Goal: Information Seeking & Learning: Learn about a topic

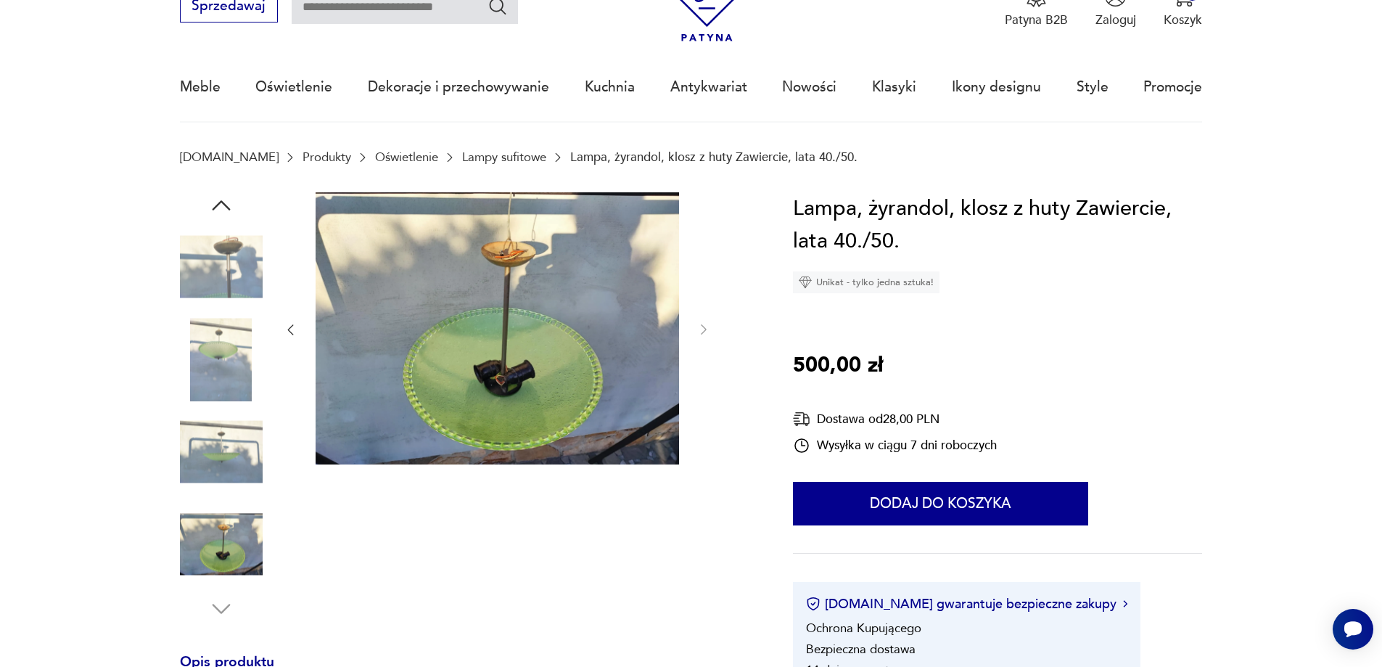
click at [230, 451] on img at bounding box center [221, 452] width 83 height 83
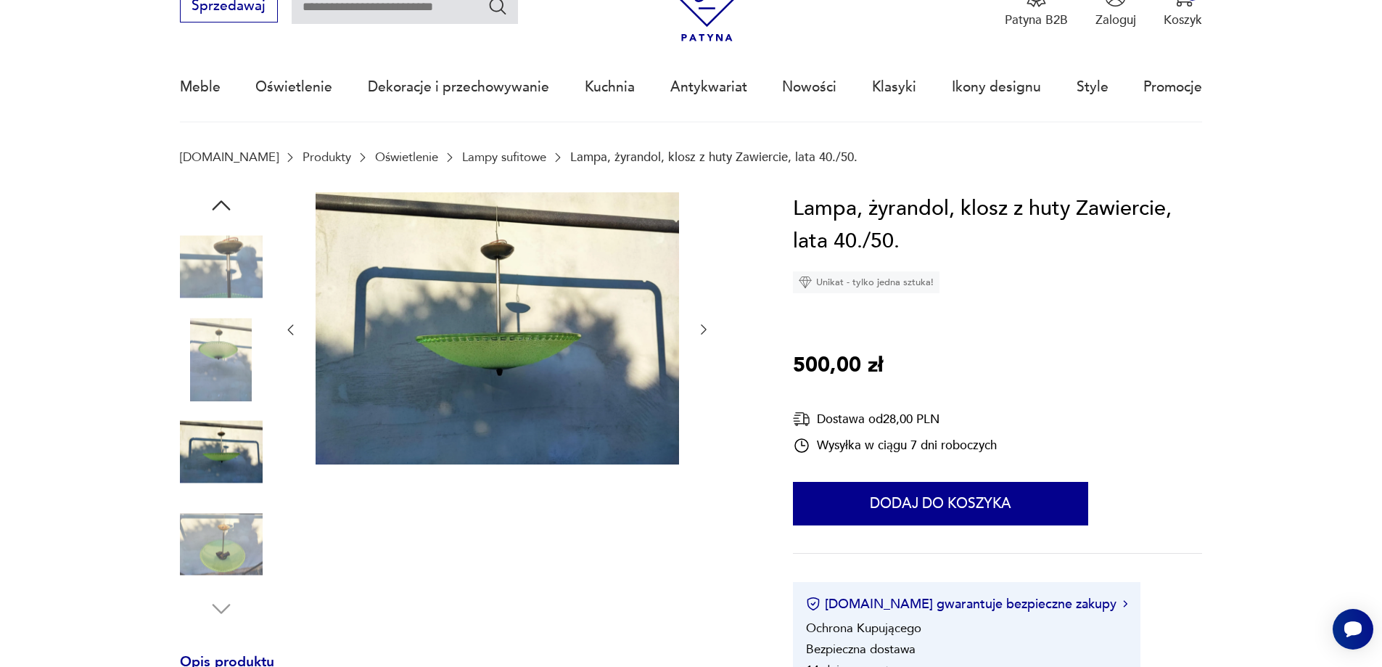
click at [219, 374] on img at bounding box center [221, 359] width 83 height 83
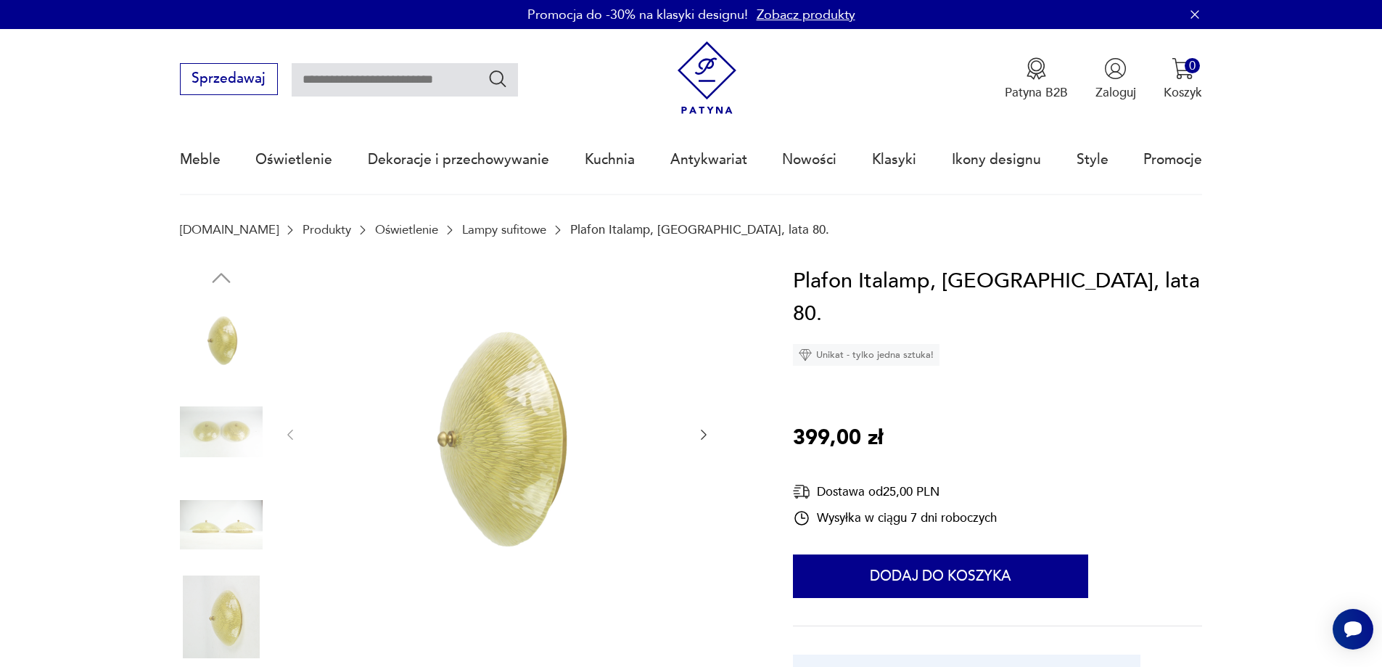
click at [240, 434] on img at bounding box center [221, 431] width 83 height 83
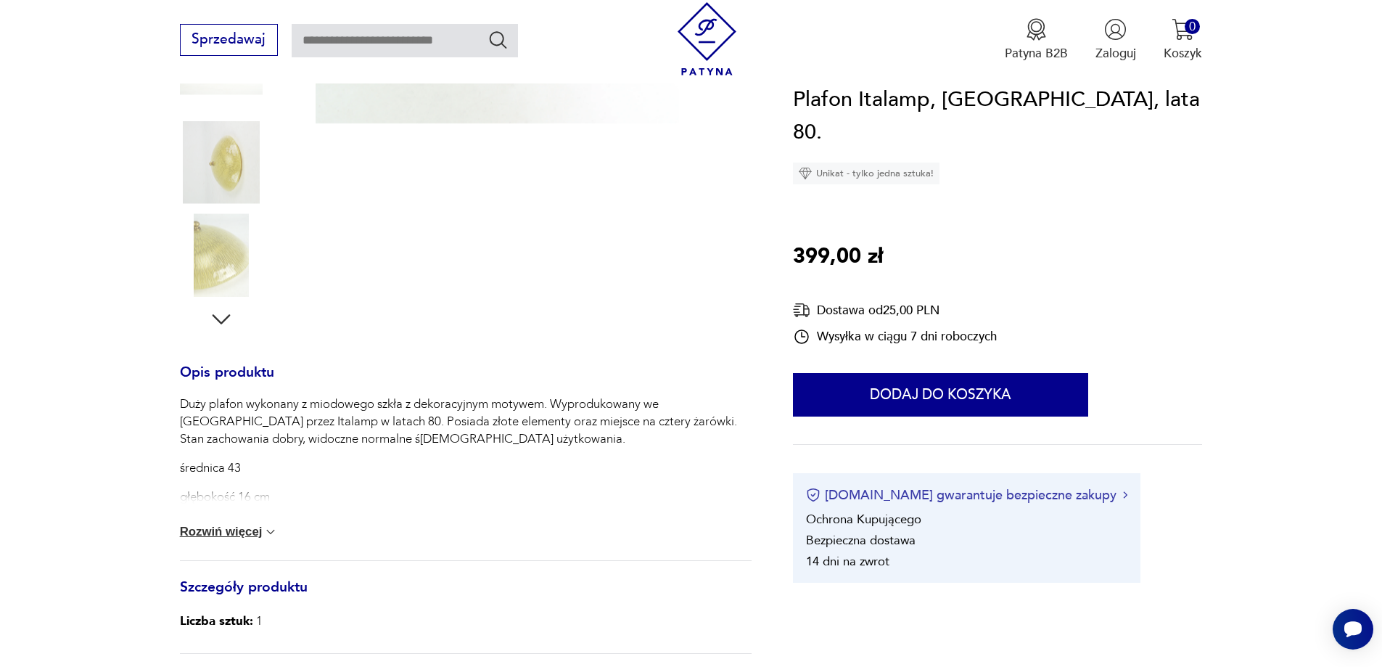
scroll to position [73, 0]
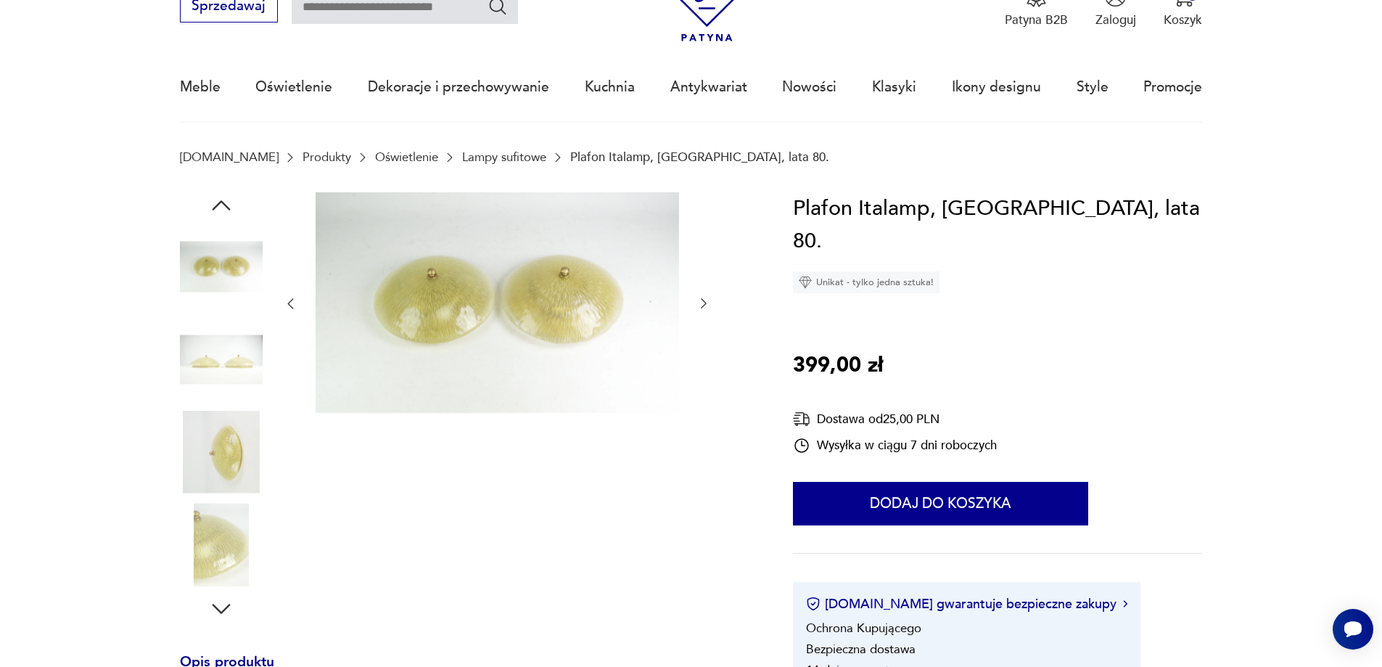
click at [231, 454] on img at bounding box center [221, 452] width 83 height 83
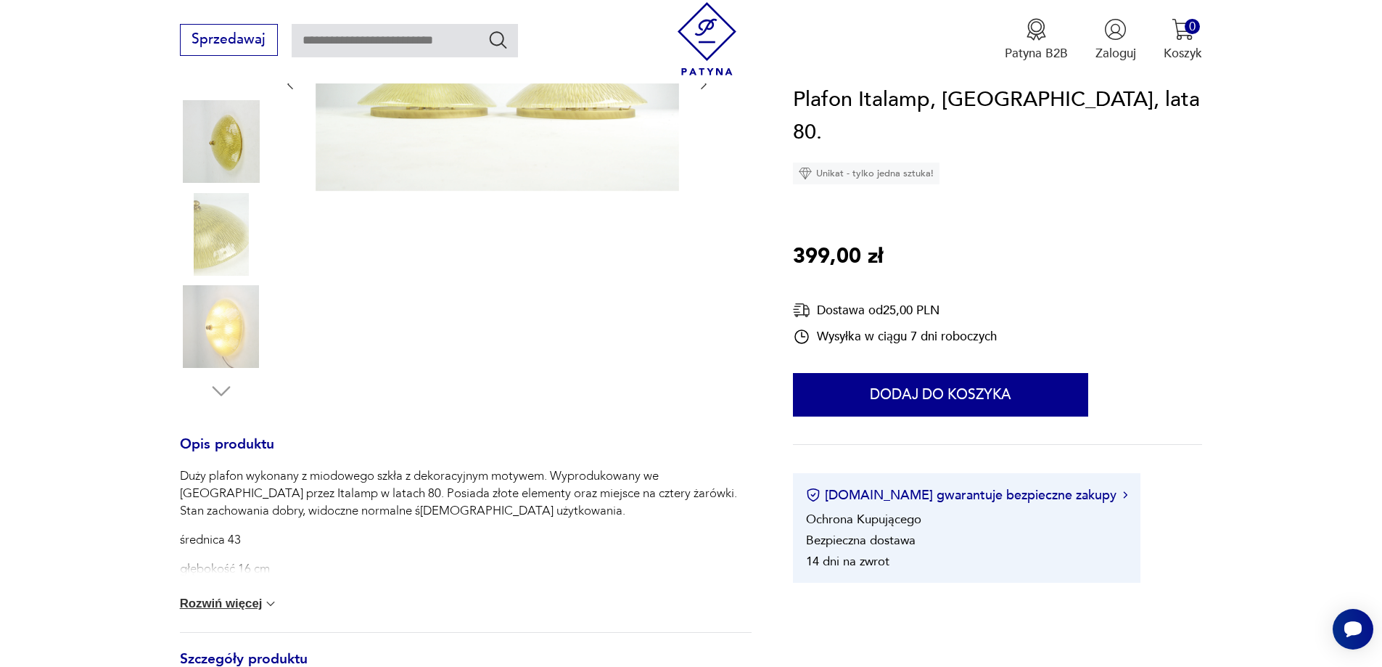
scroll to position [0, 0]
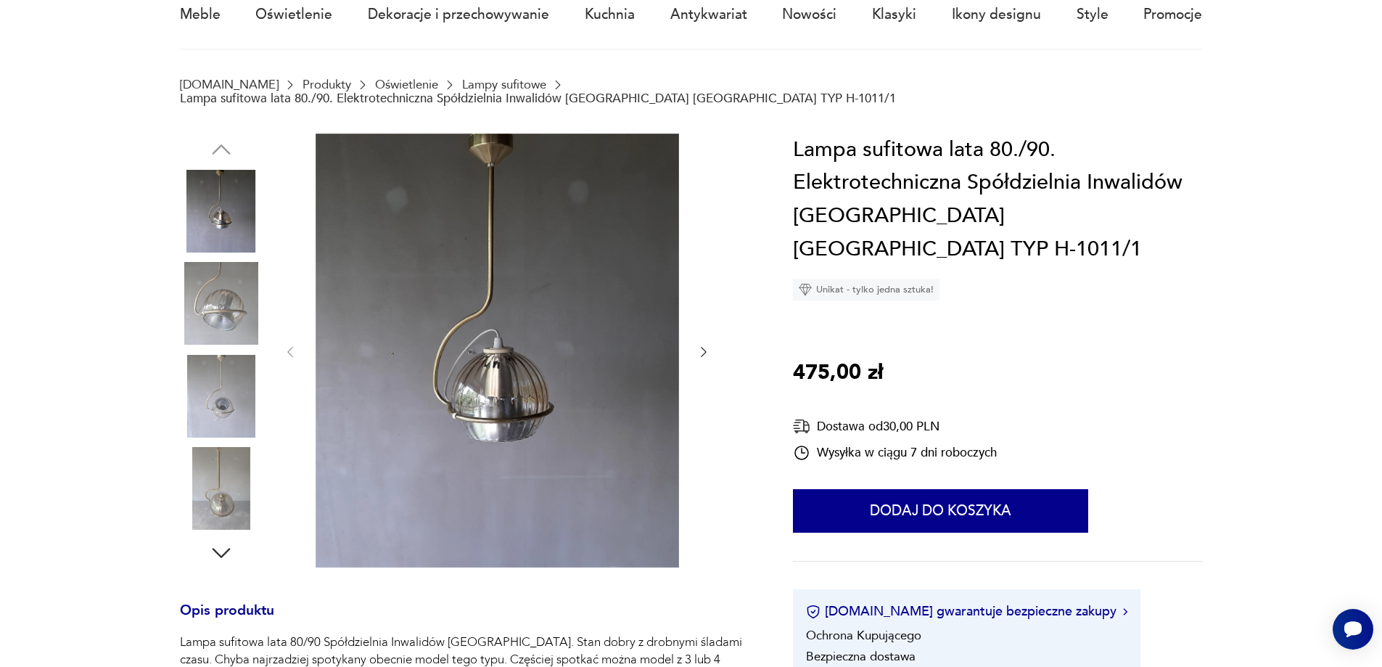
click at [207, 382] on img at bounding box center [221, 396] width 83 height 83
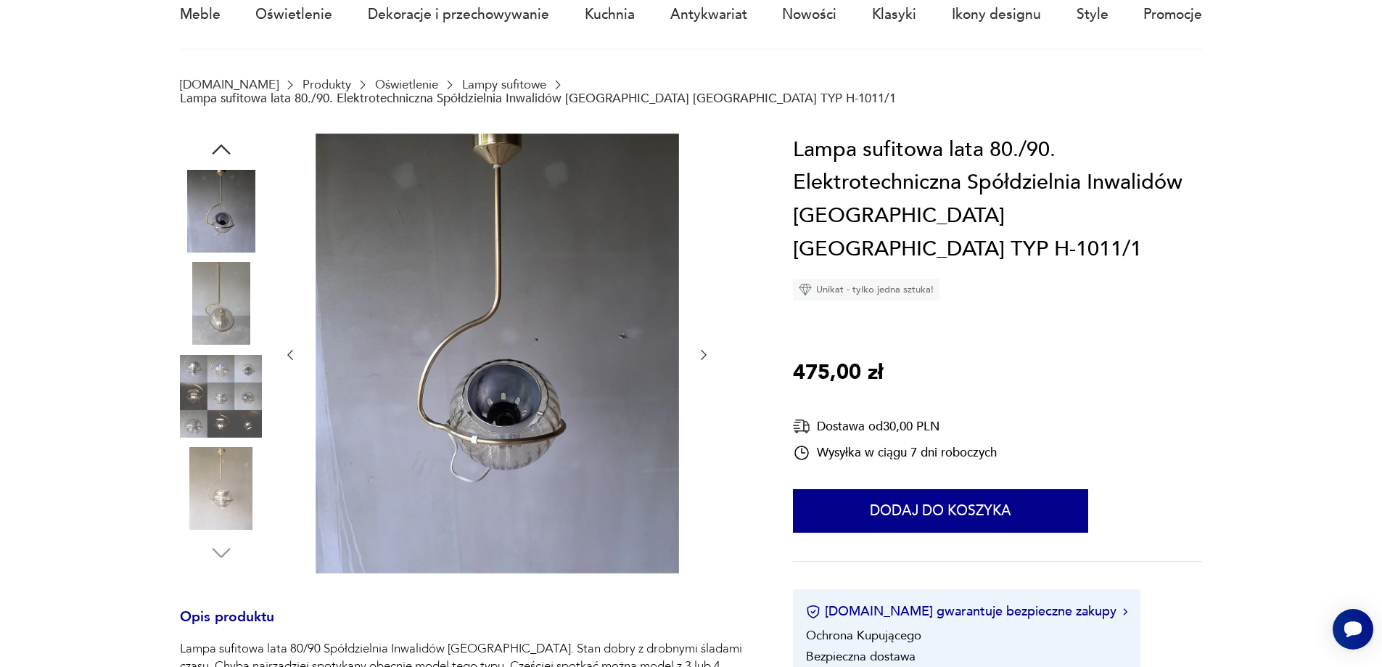
click at [241, 366] on img at bounding box center [221, 396] width 83 height 83
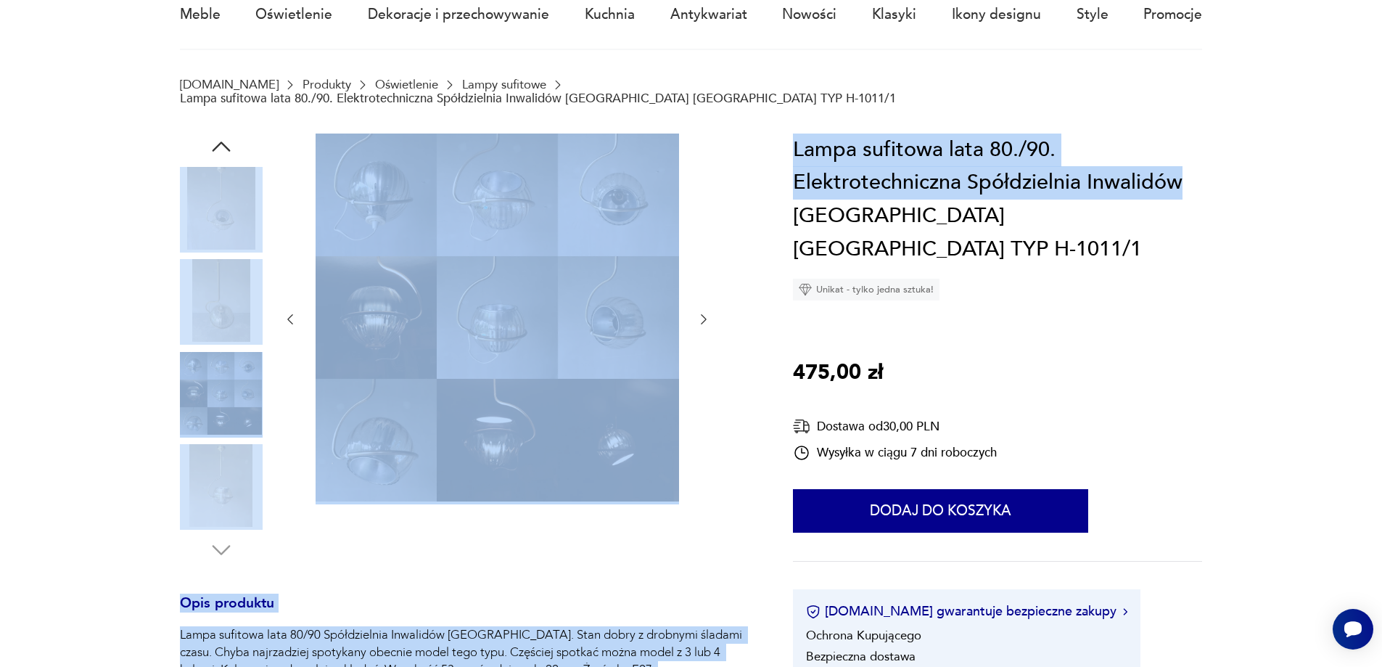
drag, startPoint x: 1185, startPoint y: 169, endPoint x: 739, endPoint y: 174, distance: 446.2
click at [739, 174] on section "Opis produktu Lampa sufitowa lata 80/90 Spółdzielnia Inwalidów Nowa Huta. Stan …" at bounding box center [691, 567] width 1382 height 868
click at [1231, 174] on section "Opis produktu Lampa sufitowa lata 80/90 Spółdzielnia Inwalidów Nowa Huta. Stan …" at bounding box center [691, 567] width 1382 height 868
click at [1175, 173] on h1 "Lampa sufitowa lata 80./90. Elektrotechniczna Spółdzielnia Inwalidów Kraków Now…" at bounding box center [997, 199] width 409 height 132
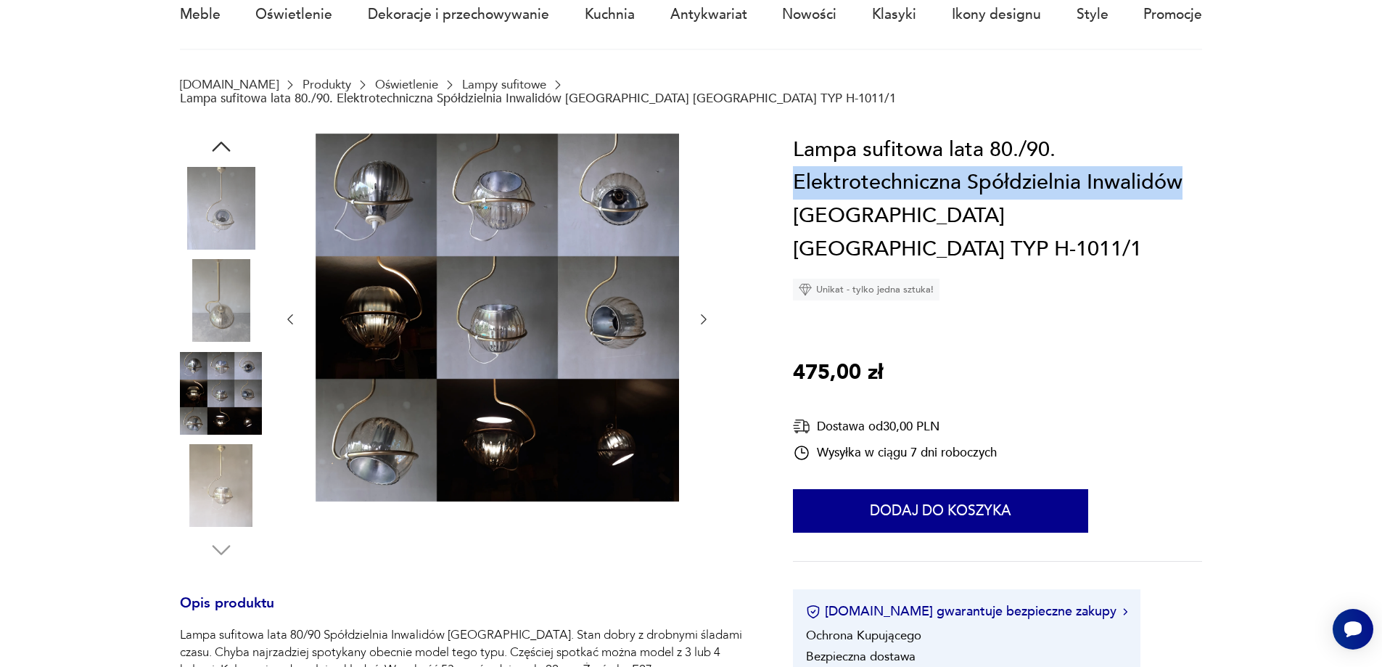
drag, startPoint x: 1193, startPoint y: 164, endPoint x: 786, endPoint y: 164, distance: 407.7
click at [786, 164] on section "Opis produktu Lampa sufitowa lata 80/90 Spółdzielnia Inwalidów Nowa Huta. Stan …" at bounding box center [691, 567] width 1382 height 868
copy h1 "Elektrotechniczna Spółdzielnia Inwalidów"
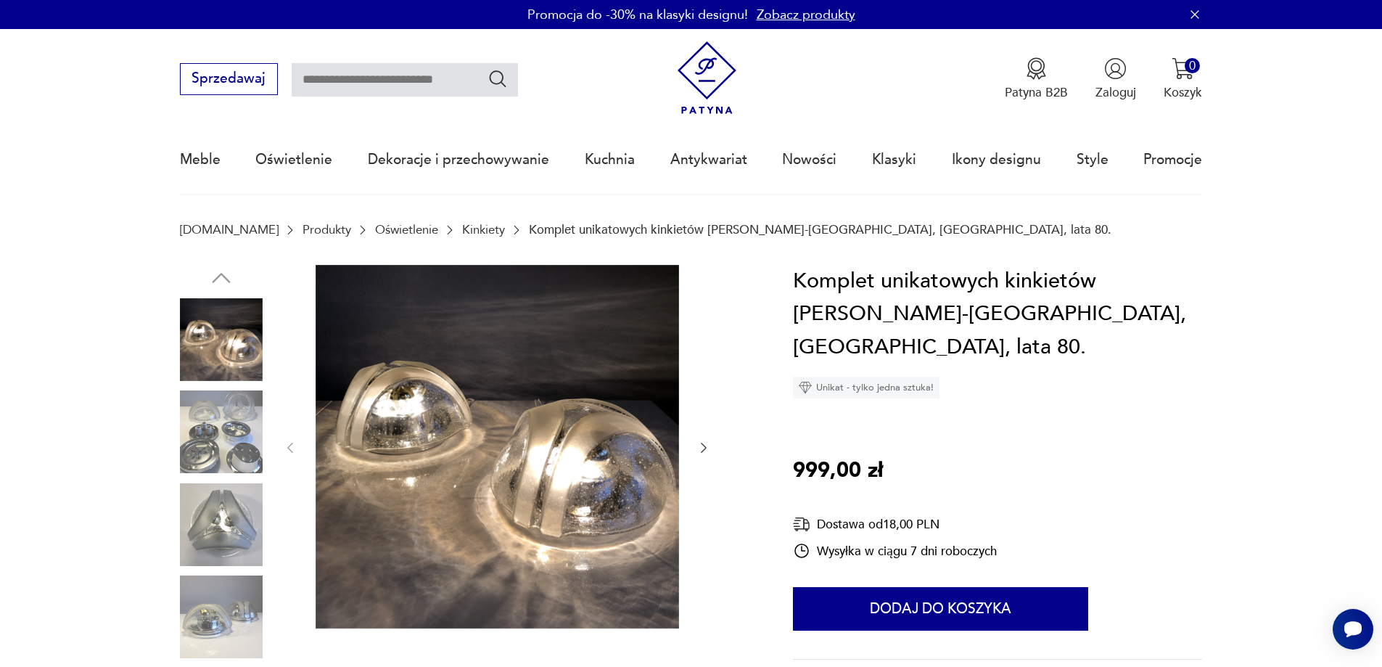
click at [196, 506] on img at bounding box center [221, 524] width 83 height 83
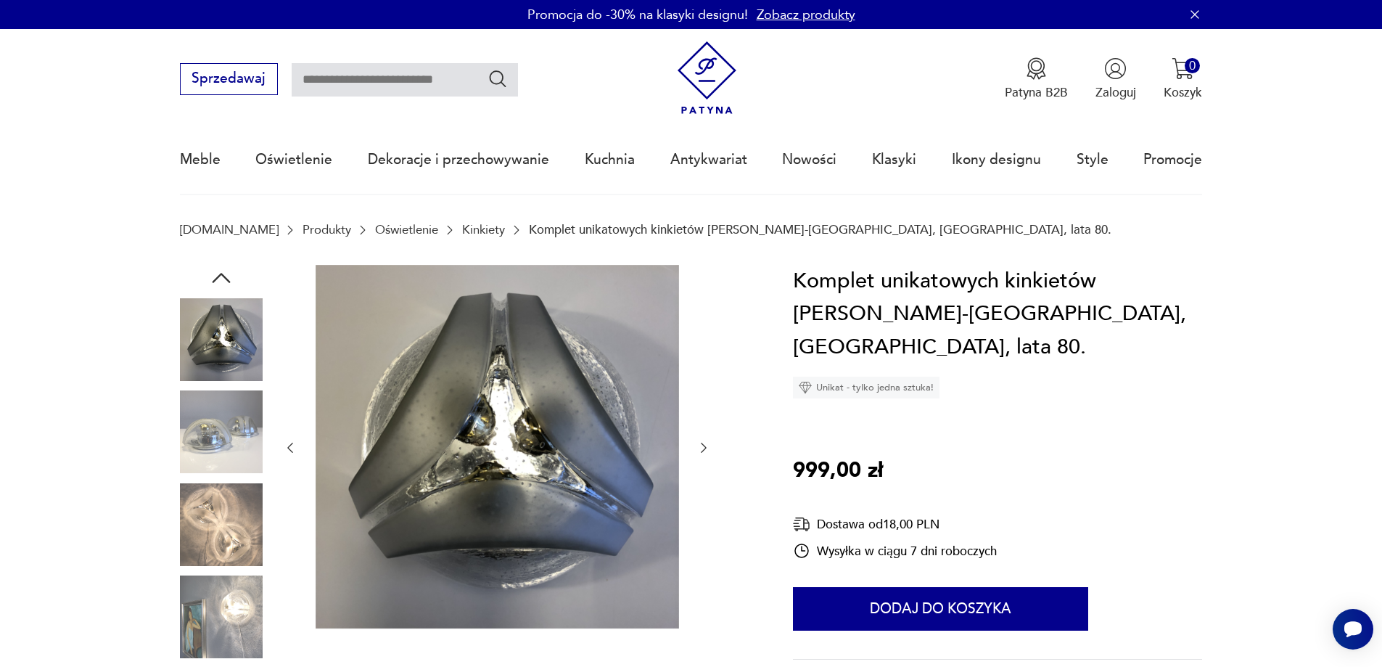
click at [230, 513] on img at bounding box center [221, 524] width 83 height 83
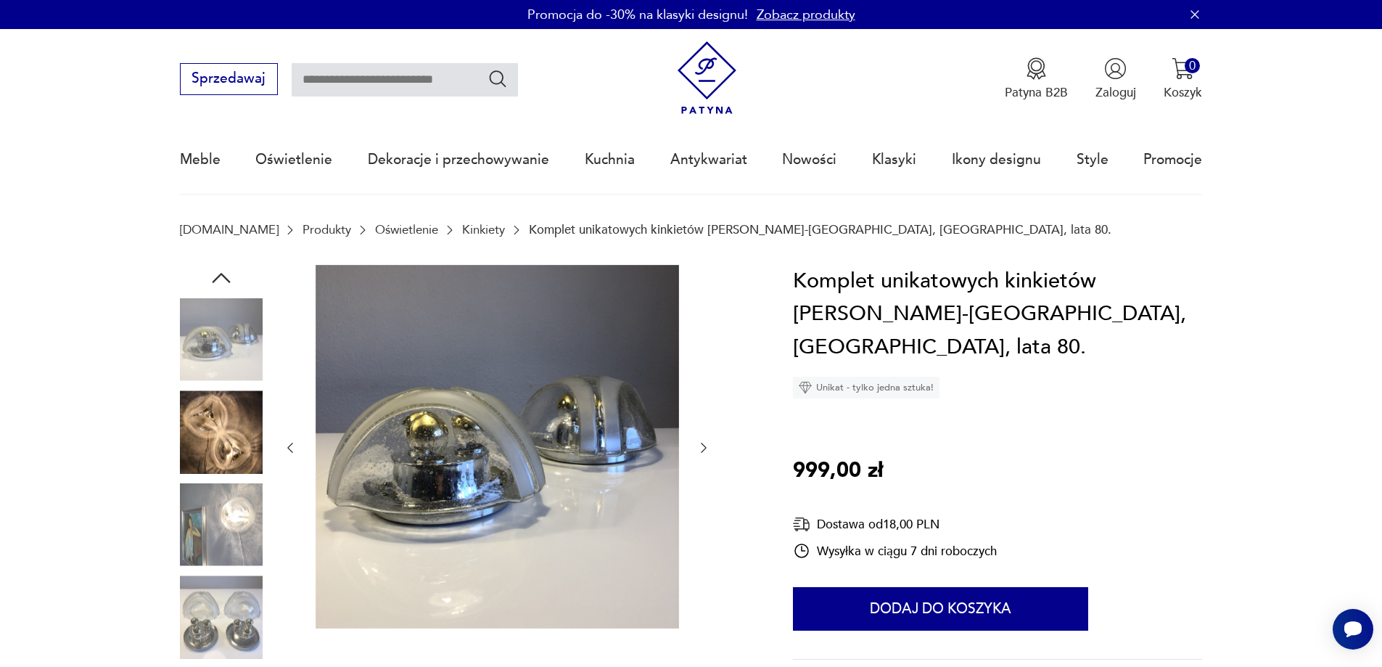
click at [237, 511] on img at bounding box center [221, 524] width 83 height 83
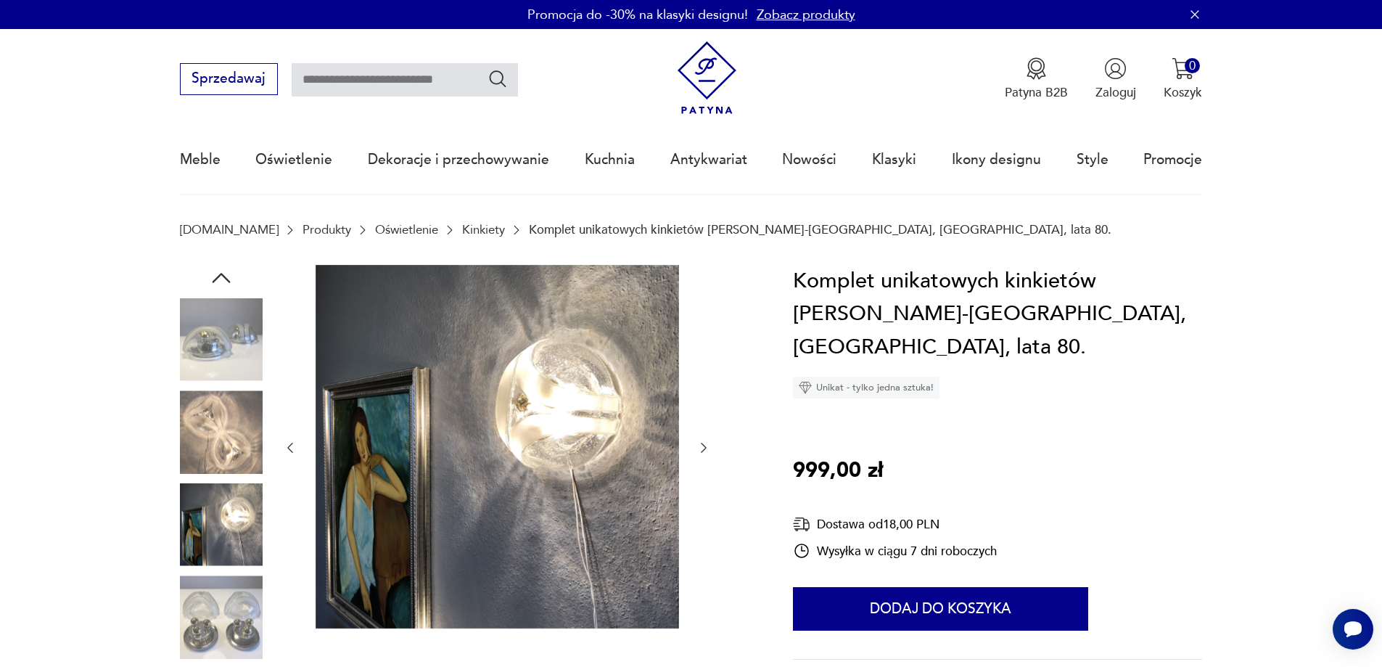
click at [226, 619] on img at bounding box center [221, 616] width 83 height 83
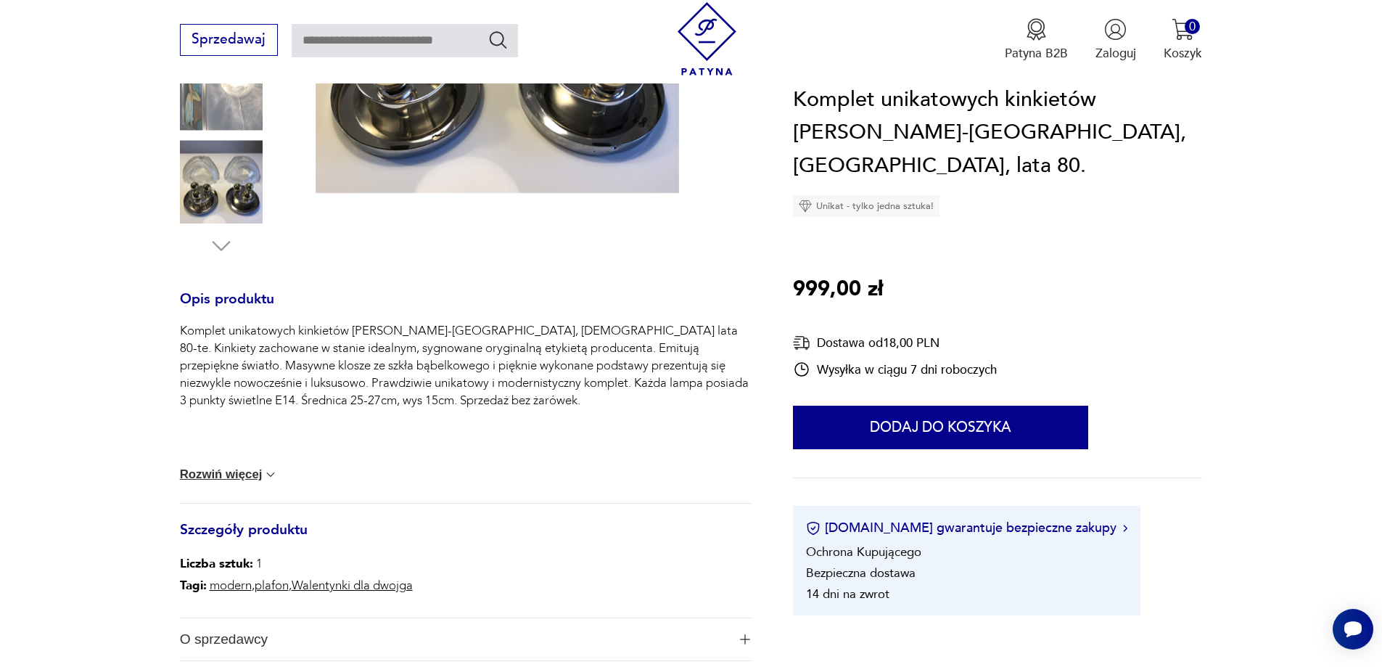
scroll to position [73, 0]
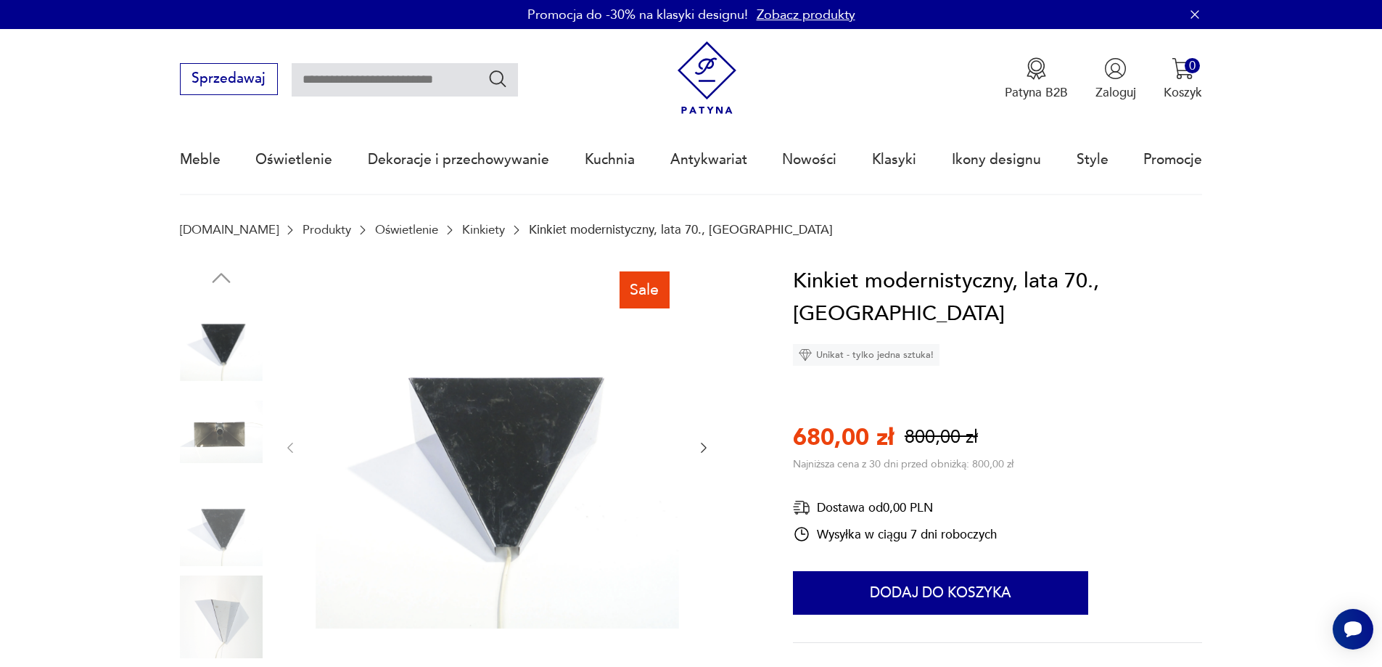
click at [1360, 167] on nav "Sprzedawaj Patyna B2B Zaloguj 0 Koszyk Twój koszyk ( 0 ) Brak produktów w koszy…" at bounding box center [691, 112] width 1382 height 166
click at [238, 429] on img at bounding box center [221, 431] width 83 height 83
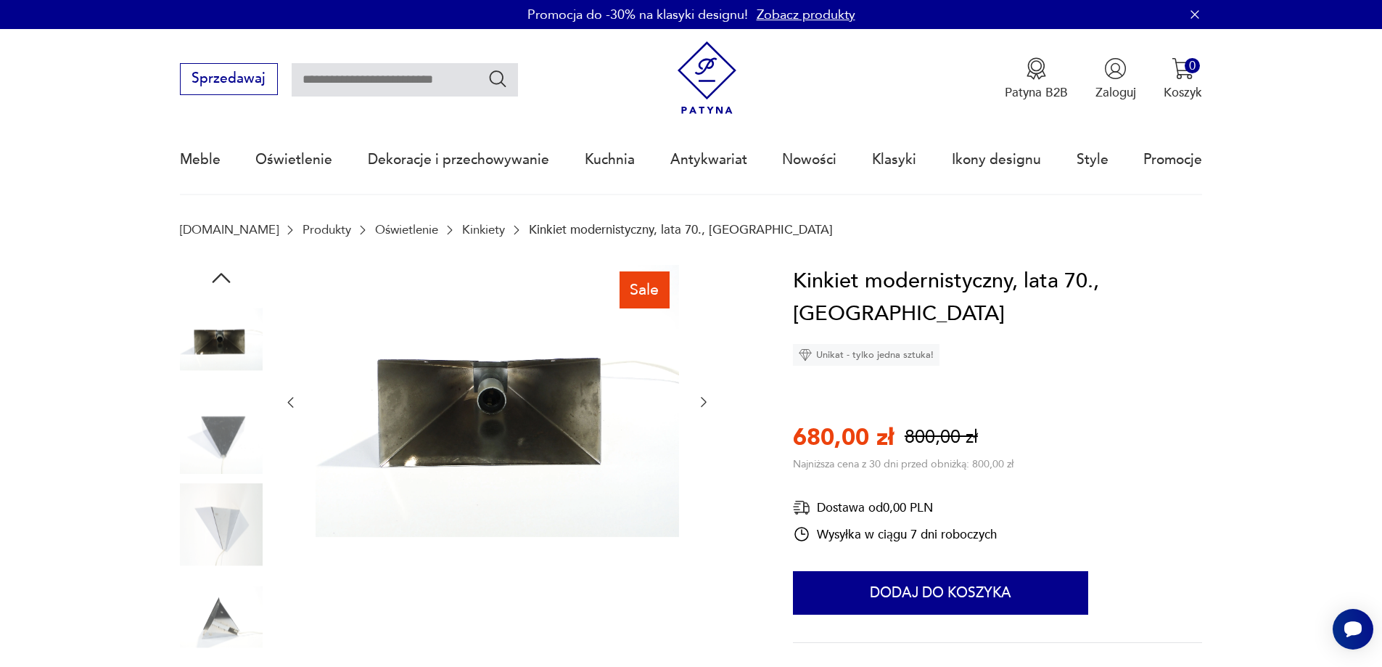
click at [239, 395] on img at bounding box center [221, 431] width 83 height 83
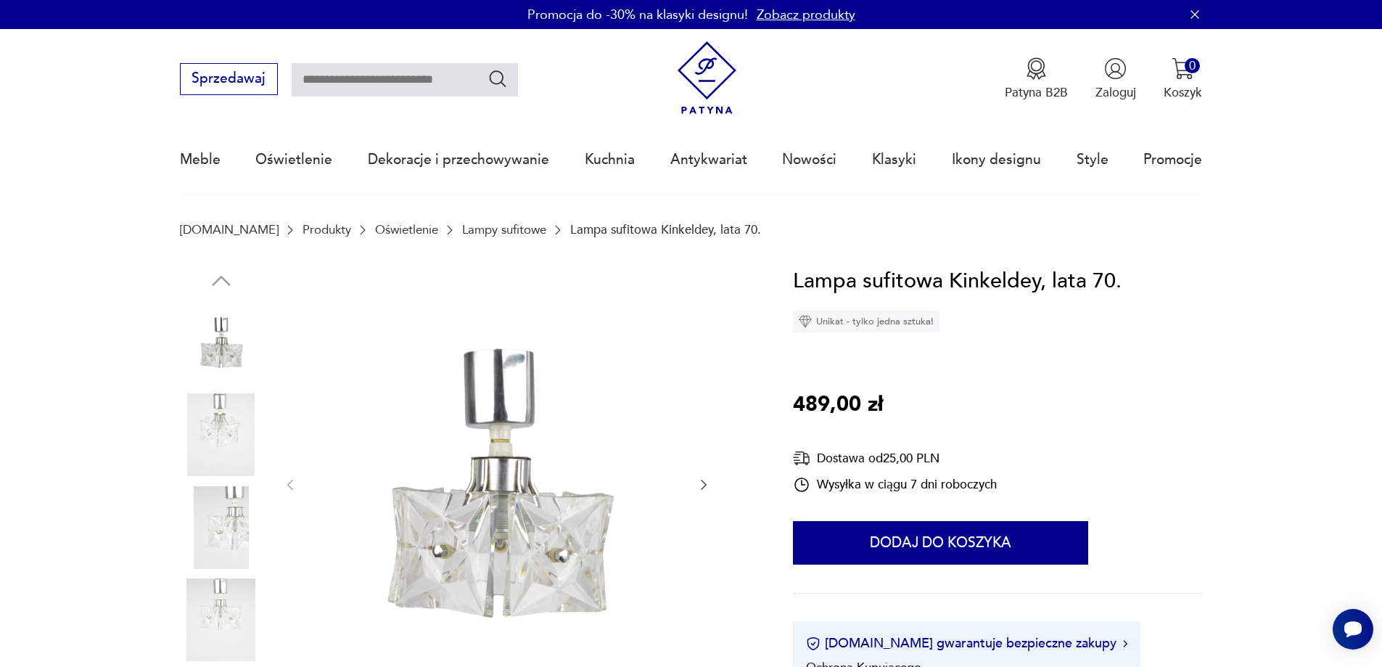
click at [217, 436] on img at bounding box center [221, 434] width 83 height 83
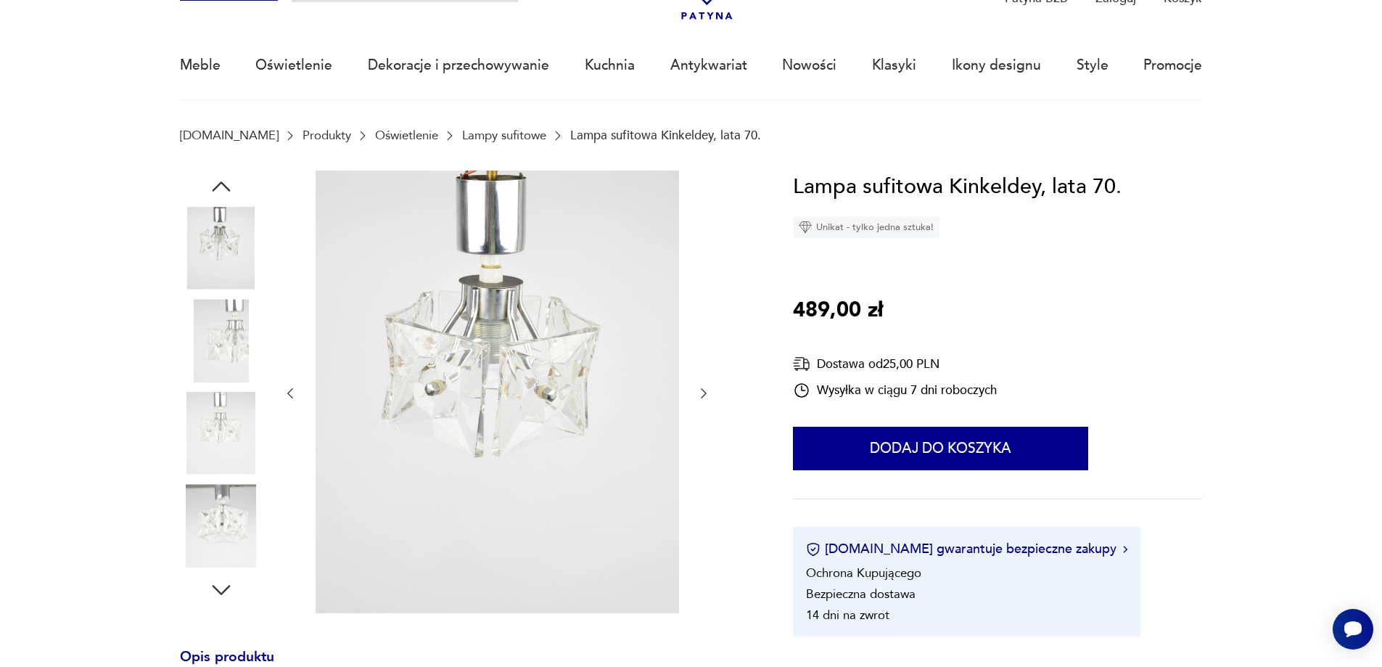
scroll to position [218, 0]
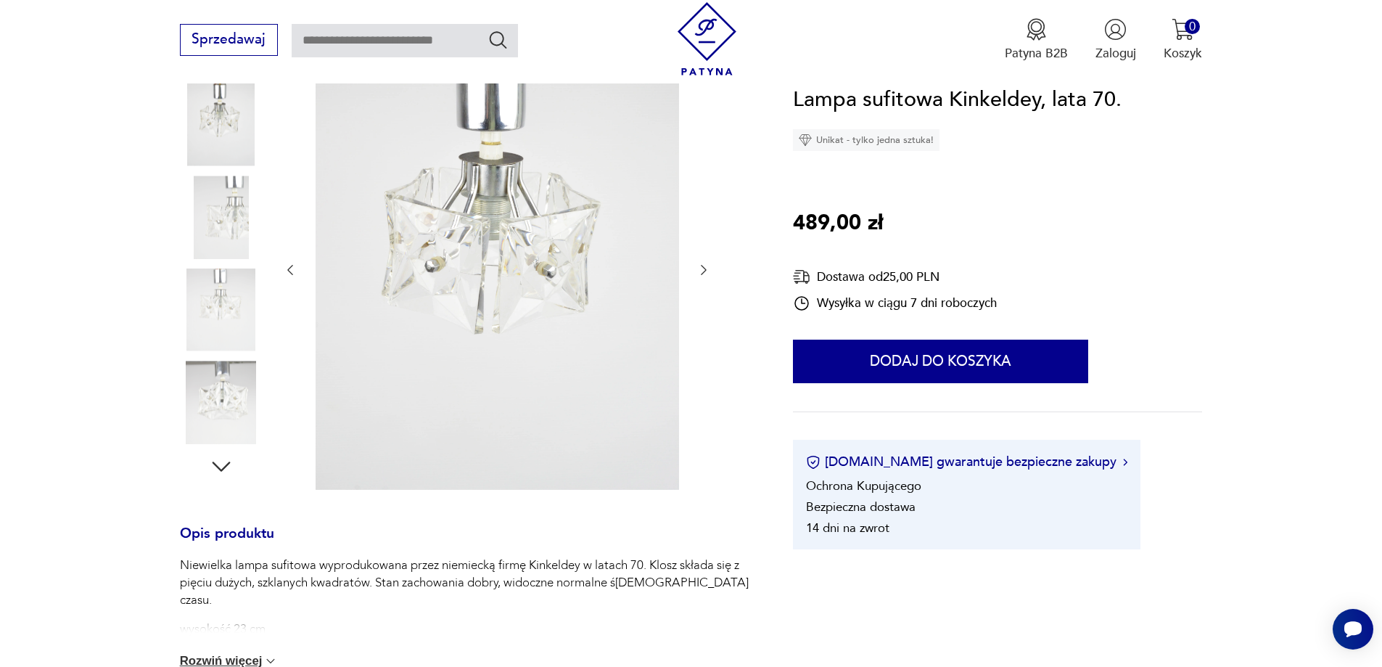
click at [235, 400] on img at bounding box center [221, 402] width 83 height 83
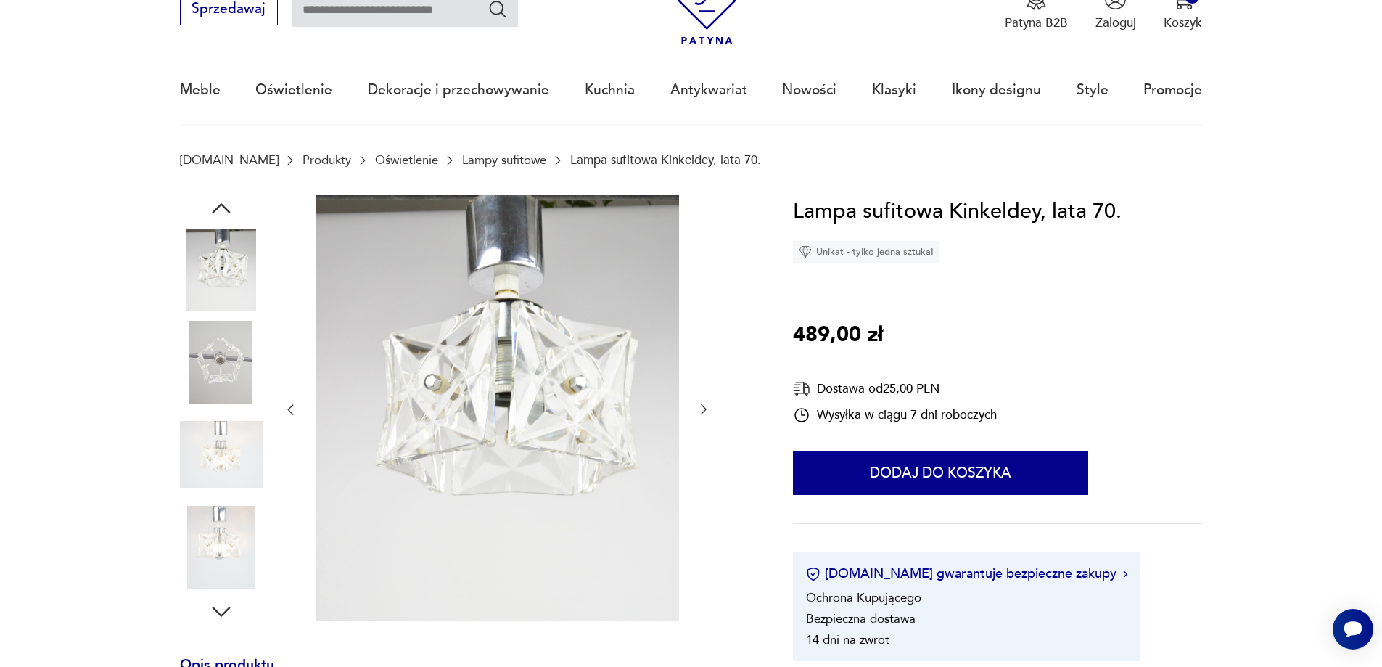
scroll to position [0, 0]
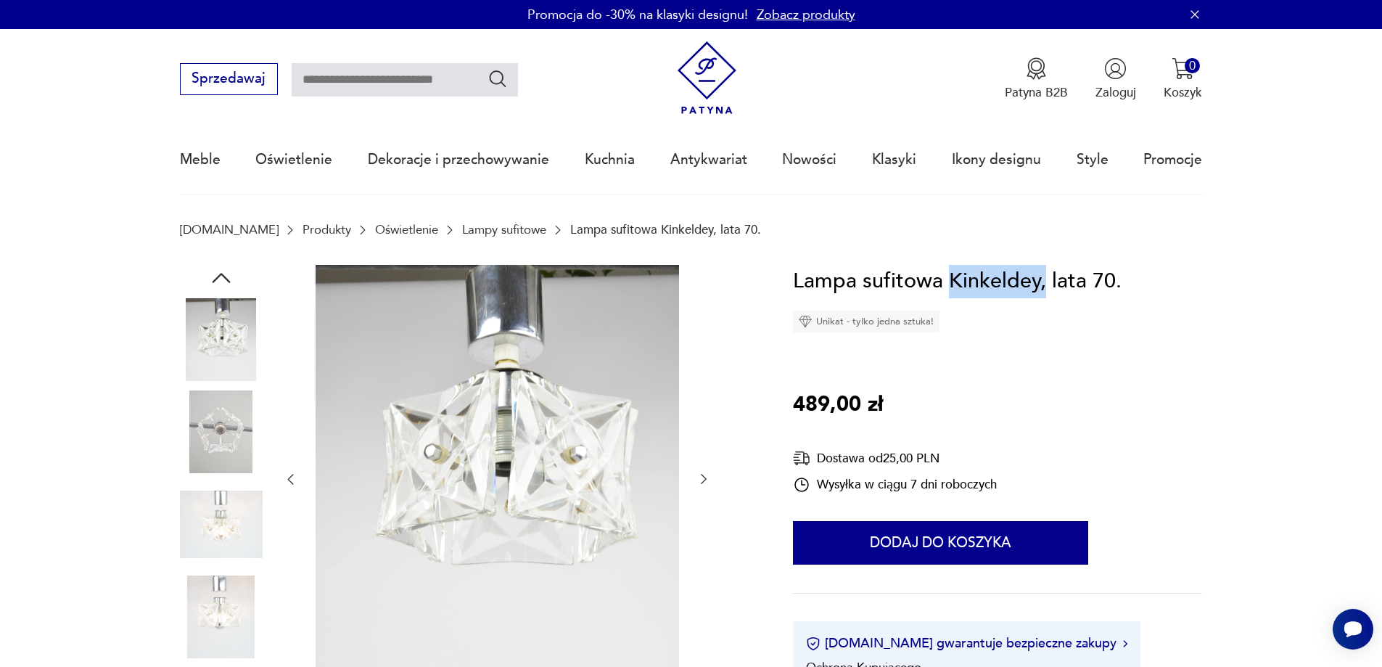
drag, startPoint x: 1046, startPoint y: 290, endPoint x: 946, endPoint y: 293, distance: 100.2
click at [946, 293] on h1 "Lampa sufitowa Kinkeldey, lata 70." at bounding box center [957, 281] width 329 height 33
copy h1 "Kinkeldey,"
